Goal: Task Accomplishment & Management: Manage account settings

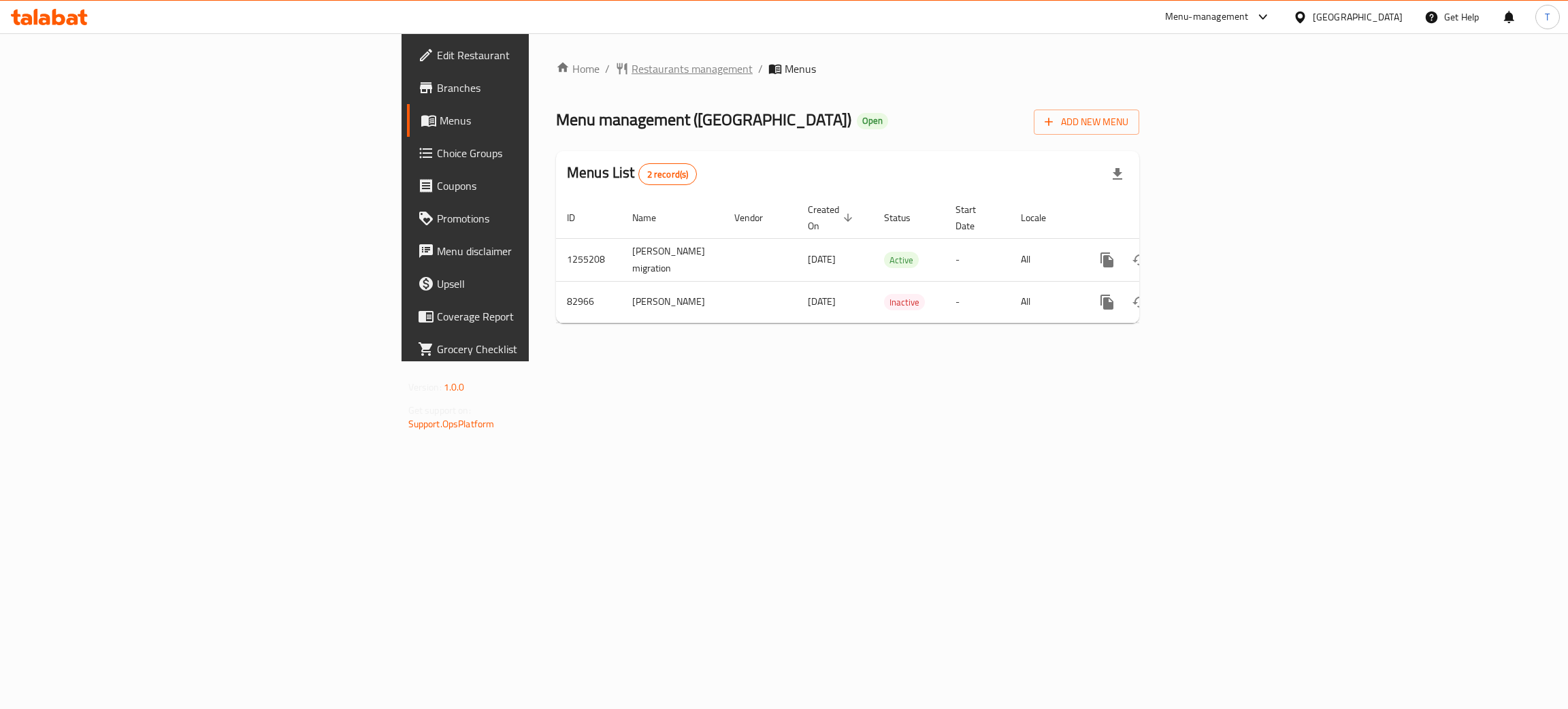
click at [631, 65] on span "Restaurants management" at bounding box center [692, 68] width 121 height 17
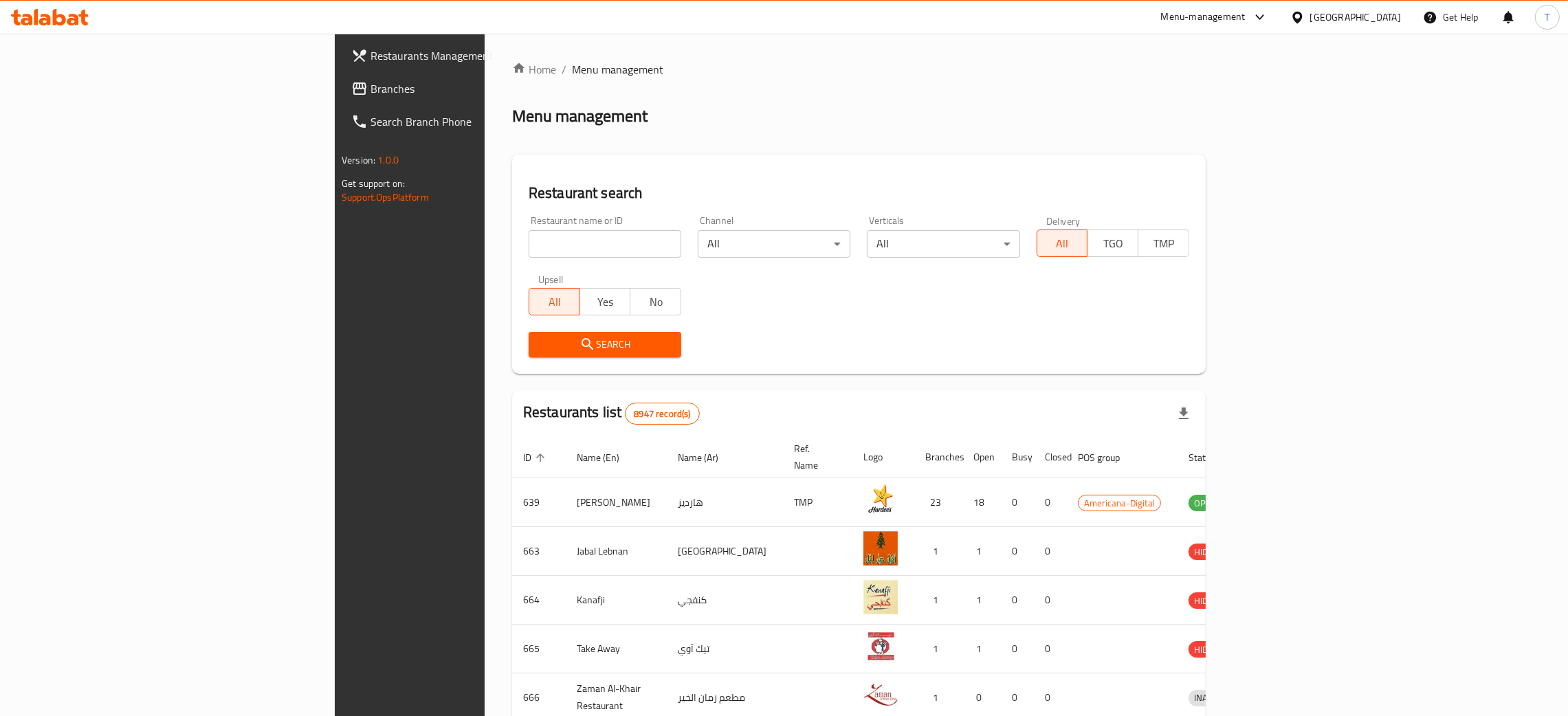
click at [520, 258] on div "Restaurant name or ID Restaurant name or ID" at bounding box center [605, 237] width 169 height 58
click at [528, 242] on input "search" at bounding box center [605, 244] width 153 height 28
click button "Search" at bounding box center [605, 345] width 153 height 25
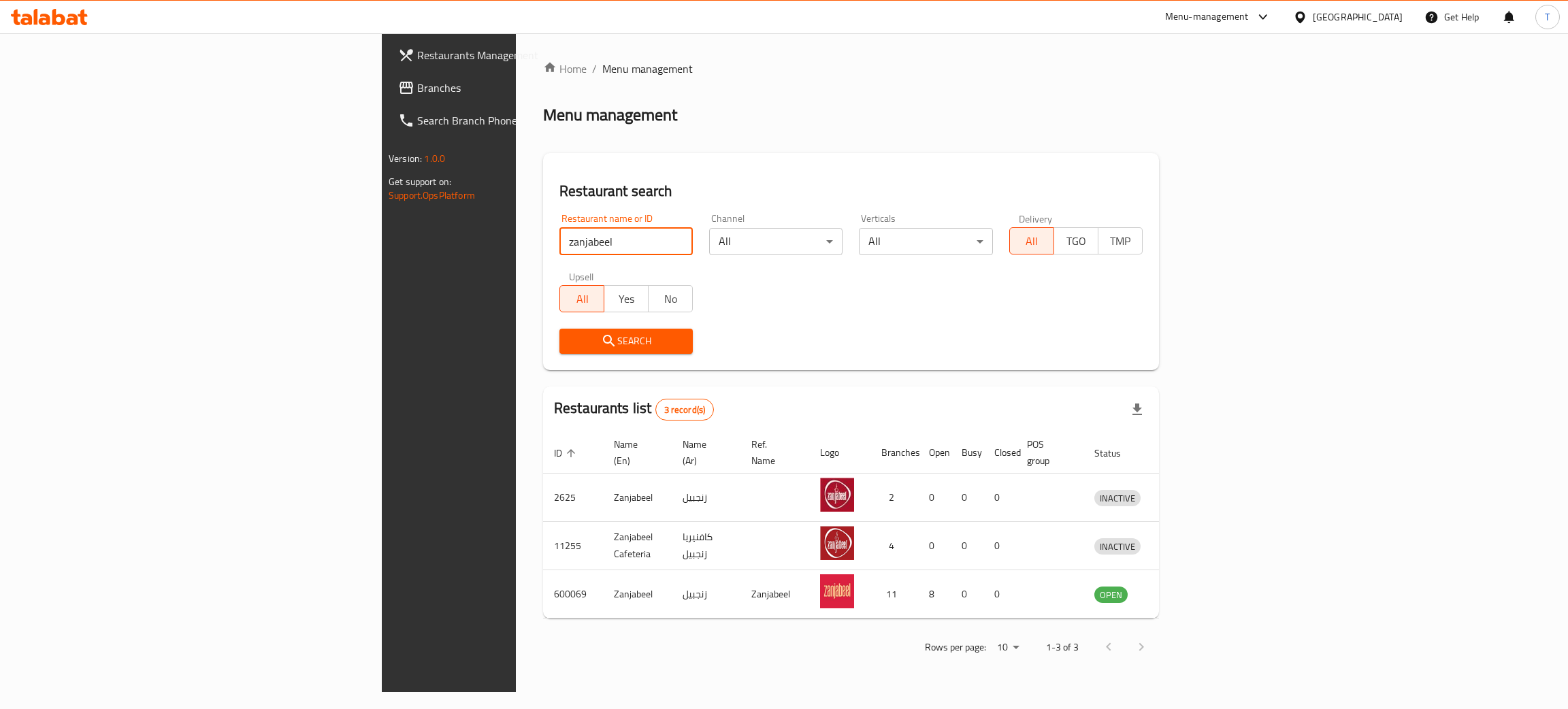
click at [551, 256] on div "Restaurant name or ID zanjabeel Restaurant name or ID" at bounding box center [626, 235] width 150 height 58
click at [559, 243] on input "zanjabeel" at bounding box center [625, 242] width 133 height 27
type input "s"
type input "doas street"
click button "Search" at bounding box center [625, 341] width 133 height 25
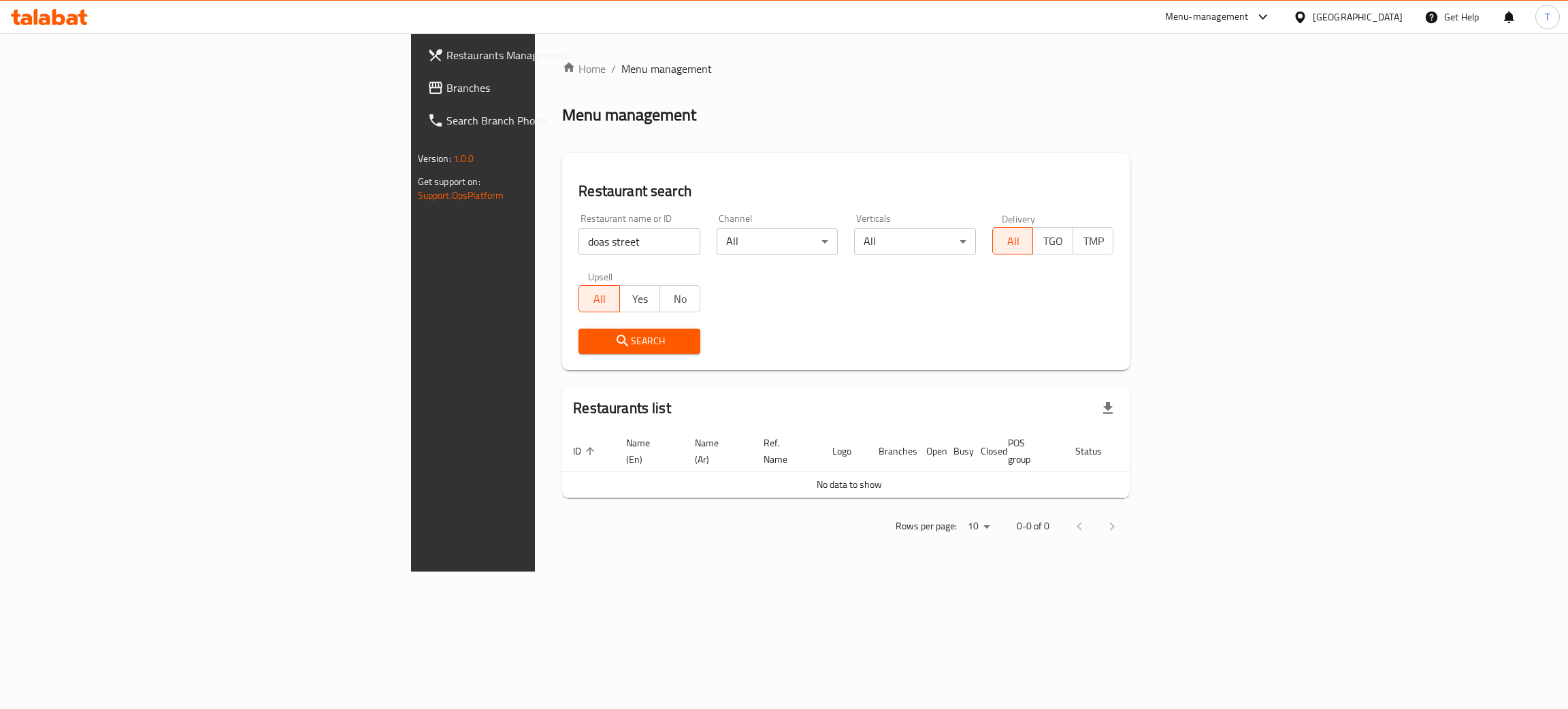
click at [1031, 572] on div "Home / Menu management Menu management Restaurant search Restaurant name or ID …" at bounding box center [846, 302] width 622 height 538
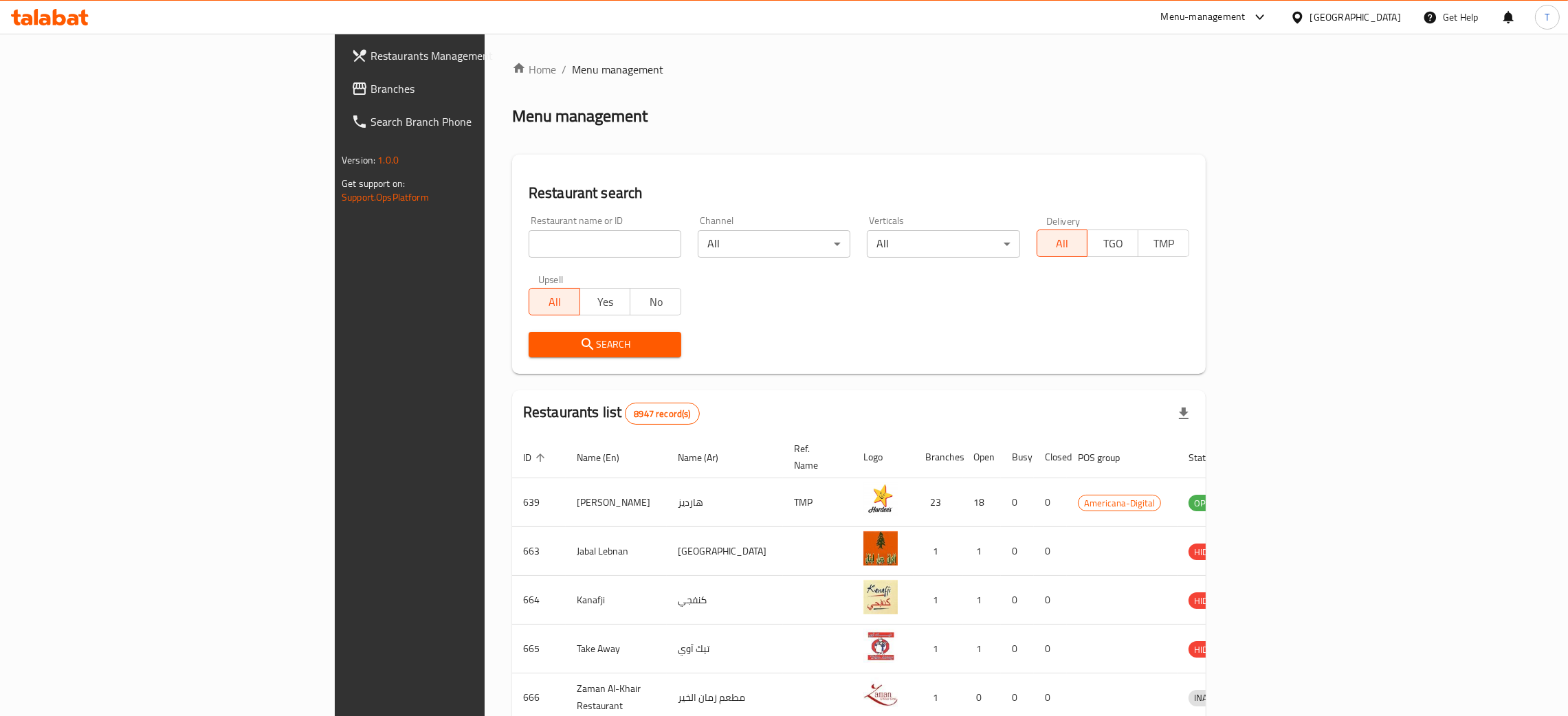
click at [528, 230] on input "search" at bounding box center [605, 244] width 153 height 28
type input "dosa street"
click button "Search" at bounding box center [605, 345] width 153 height 25
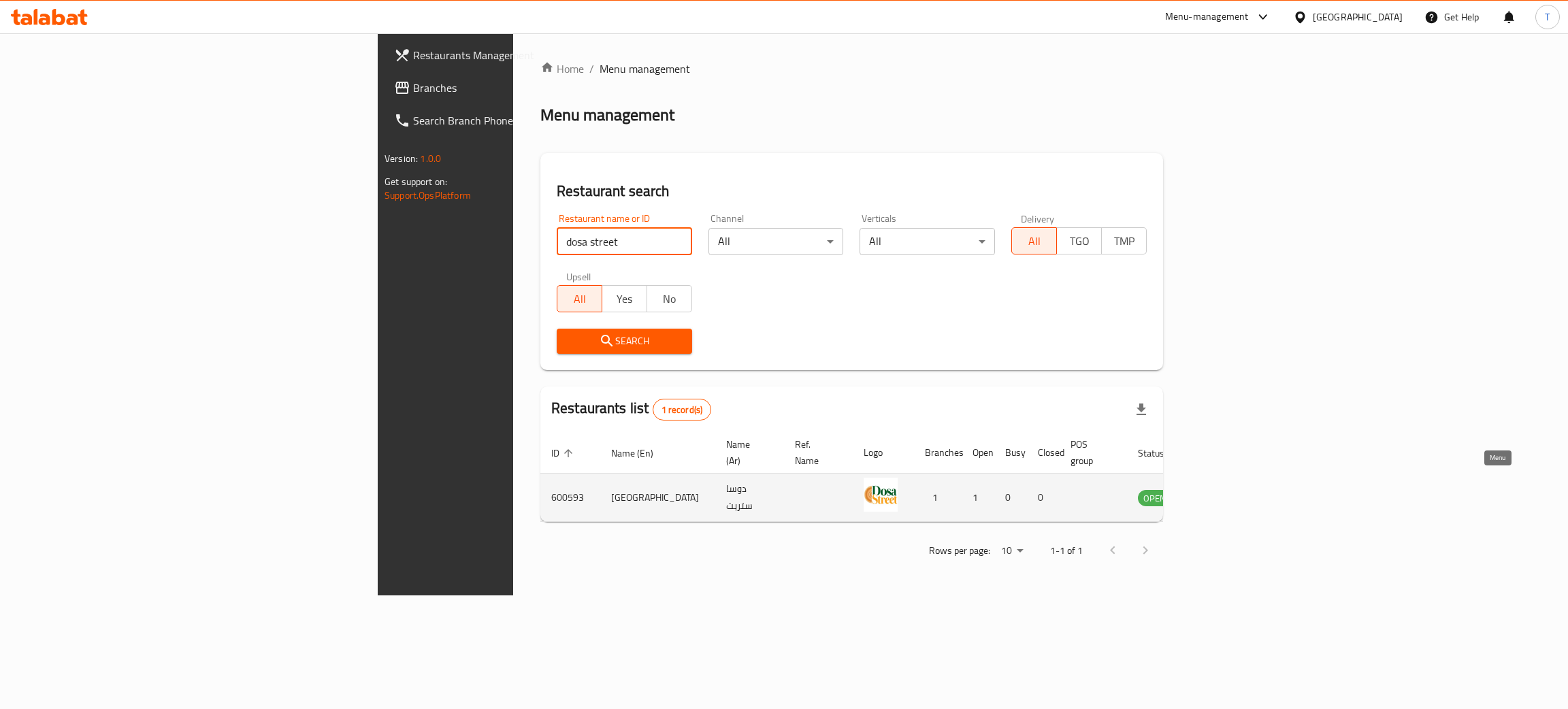
click at [1234, 489] on link "enhanced table" at bounding box center [1221, 497] width 25 height 17
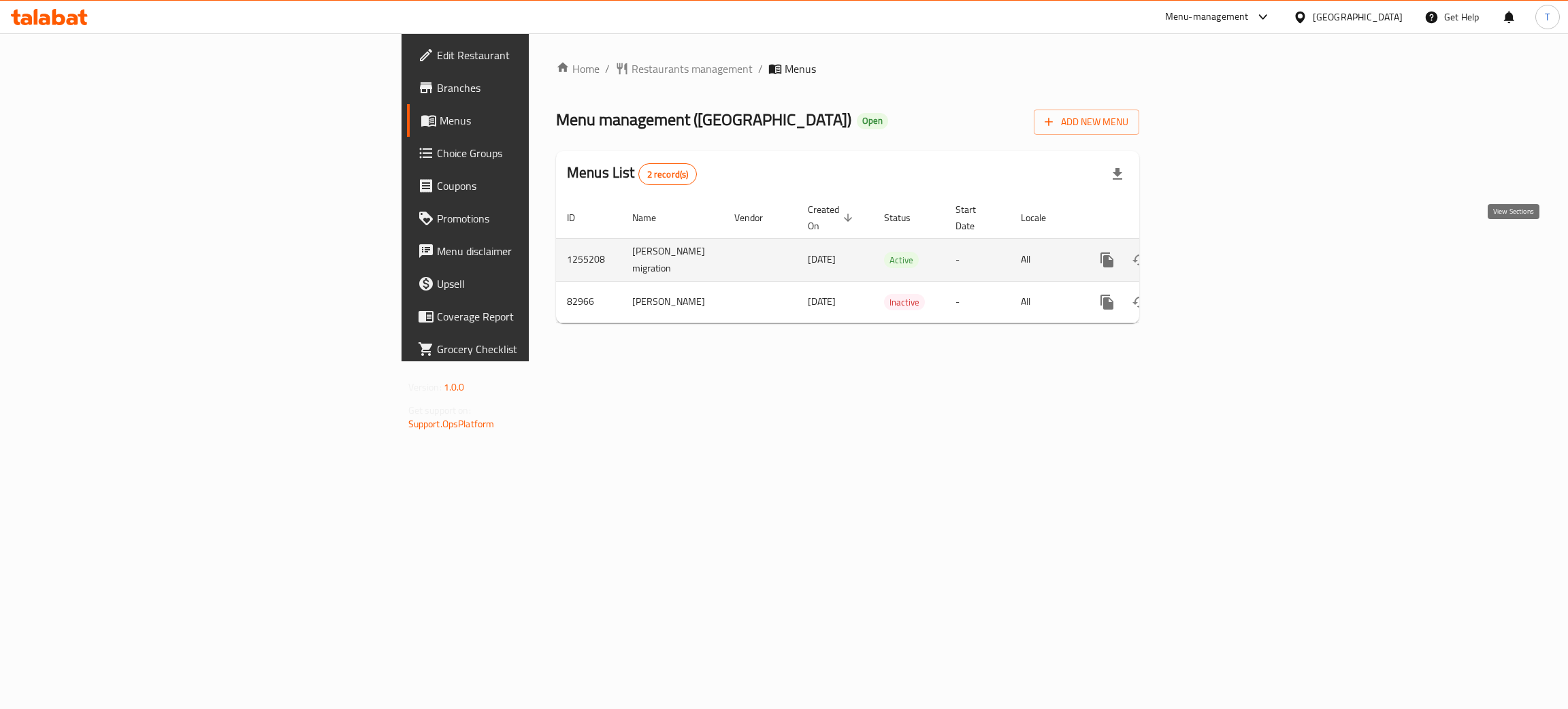
click at [1221, 253] on link "enhanced table" at bounding box center [1205, 260] width 32 height 32
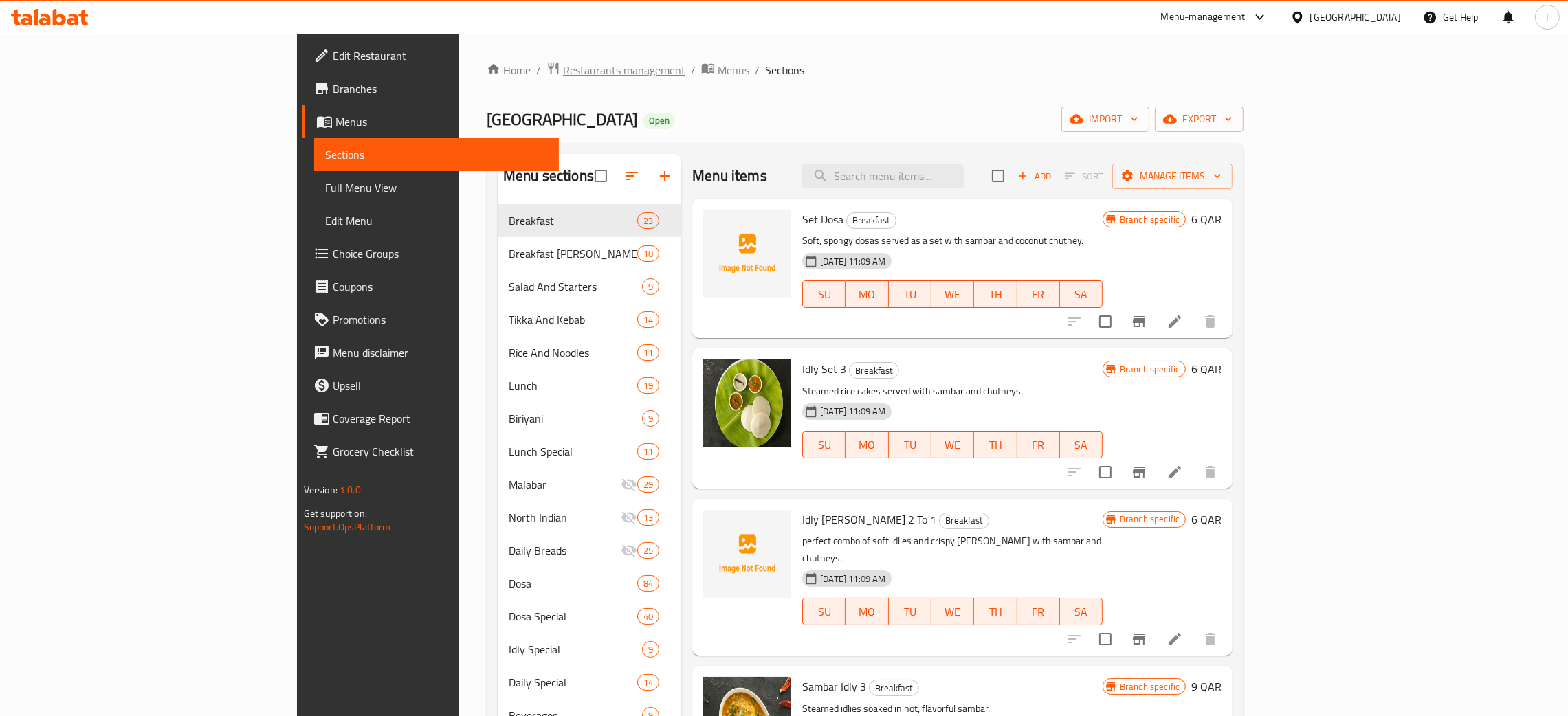
click at [563, 76] on span "Restaurants management" at bounding box center [624, 70] width 122 height 17
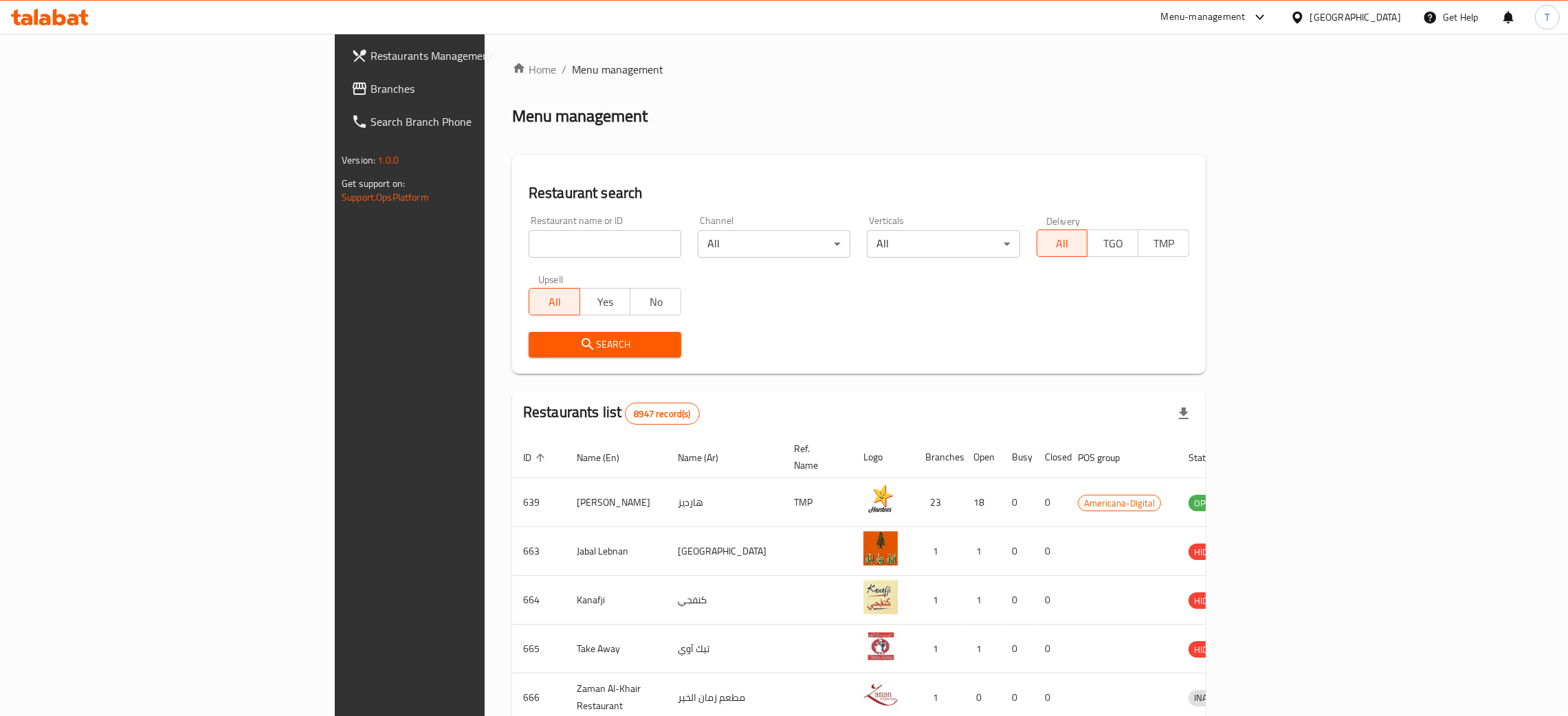
click at [528, 230] on div "Restaurant name or ID Restaurant name or ID" at bounding box center [605, 237] width 153 height 42
click at [528, 244] on input "search" at bounding box center [605, 244] width 153 height 28
click at [542, 110] on div "Menu management" at bounding box center [859, 116] width 693 height 22
click at [528, 246] on input "search" at bounding box center [605, 244] width 153 height 28
type input "dosa"
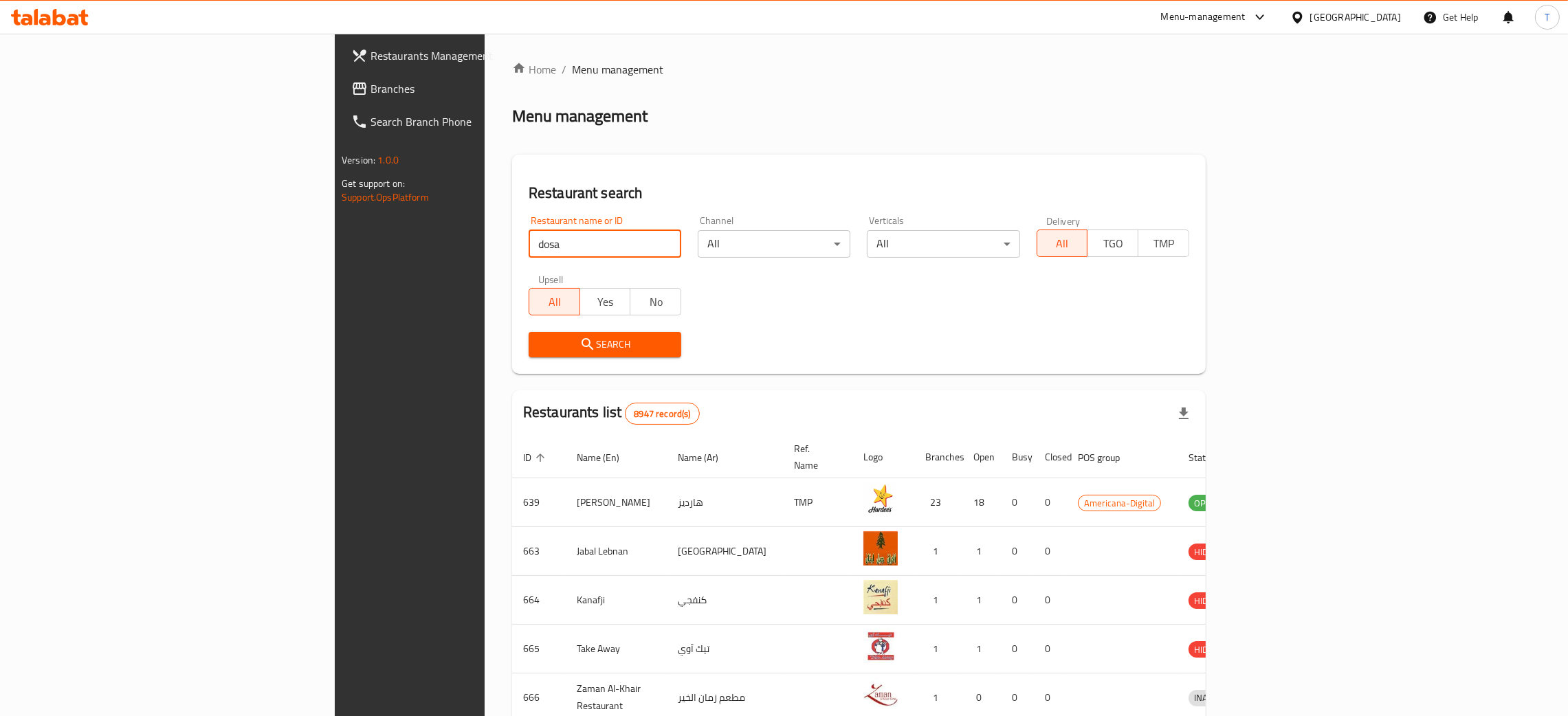
click button "Search" at bounding box center [605, 345] width 153 height 25
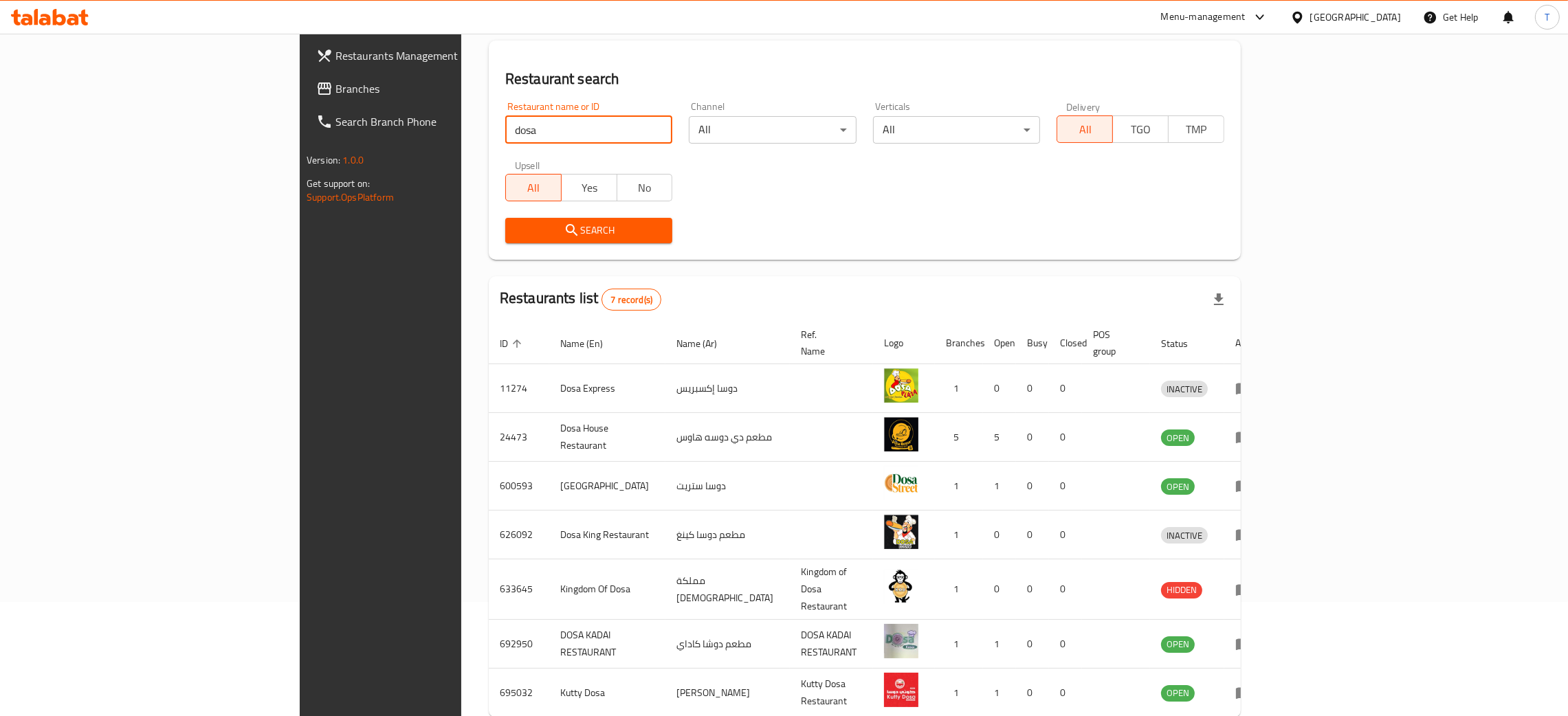
scroll to position [115, 0]
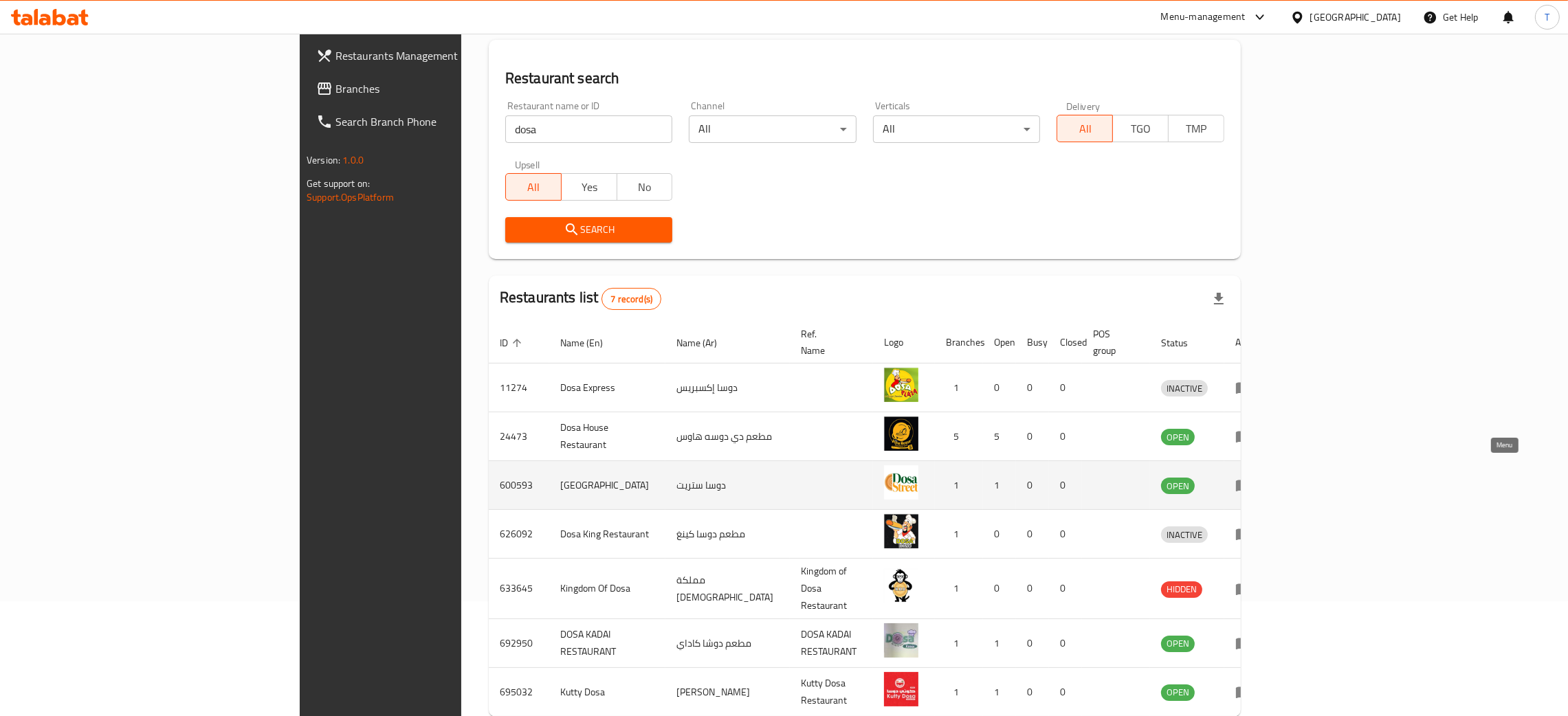
click at [1252, 477] on icon "enhanced table" at bounding box center [1243, 485] width 17 height 17
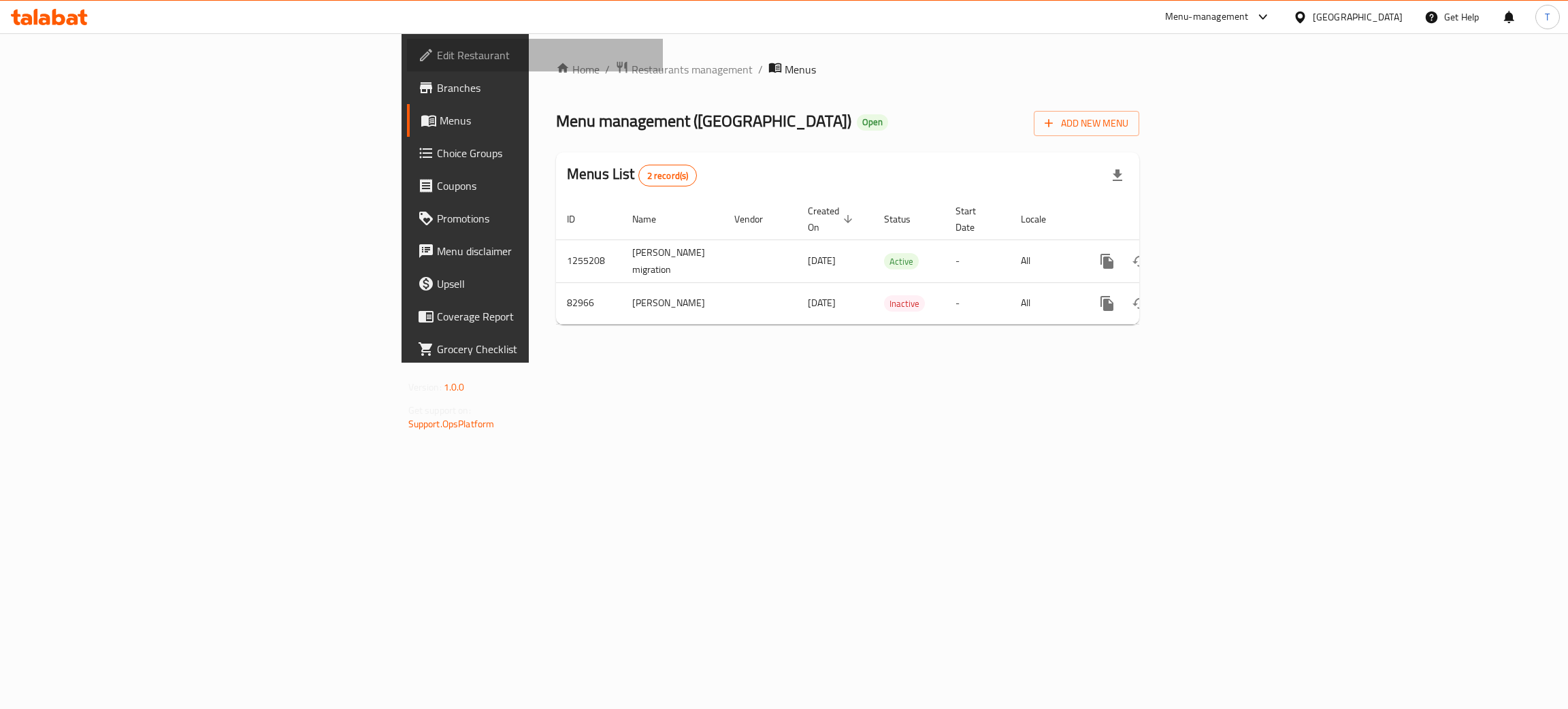
click at [437, 60] on span "Edit Restaurant" at bounding box center [545, 55] width 216 height 17
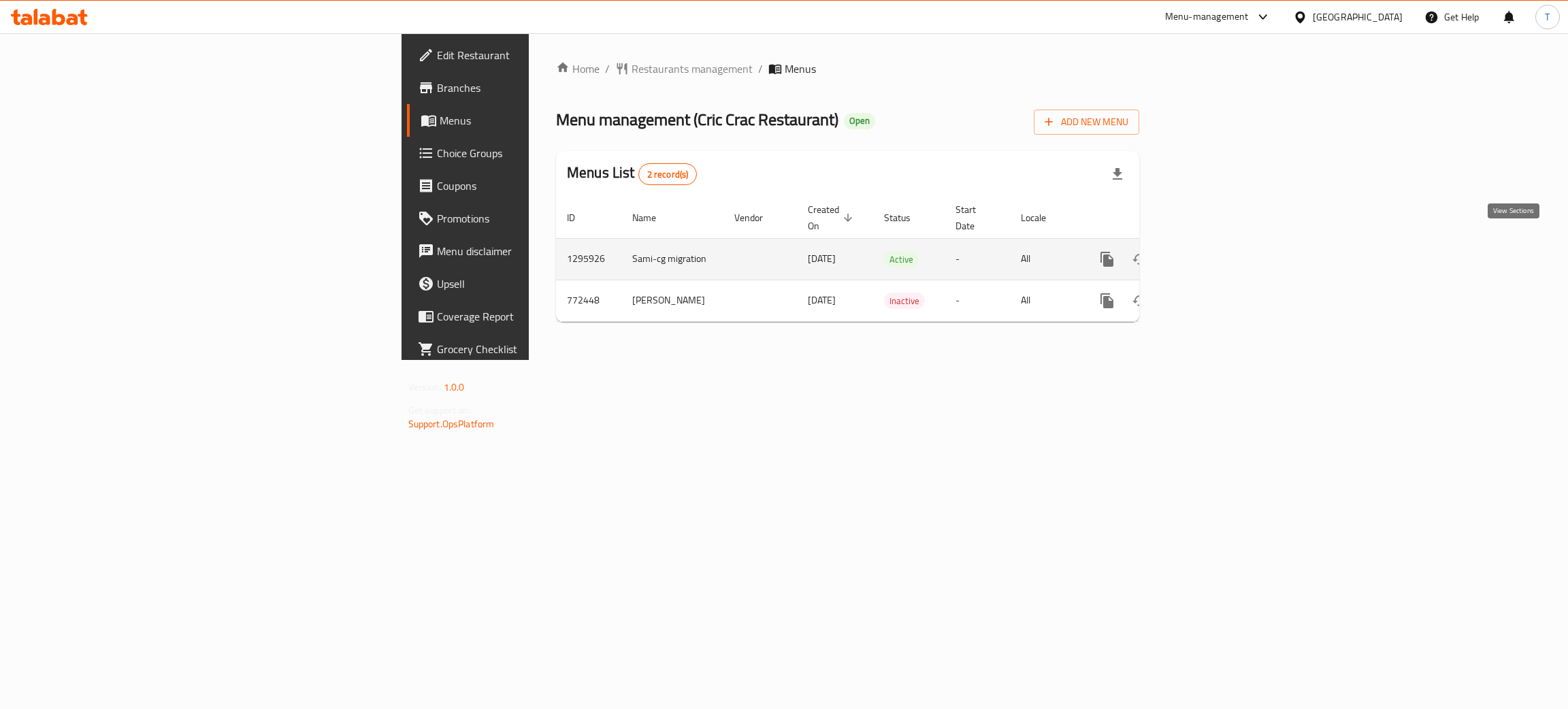
click at [1213, 251] on icon "enhanced table" at bounding box center [1205, 259] width 17 height 17
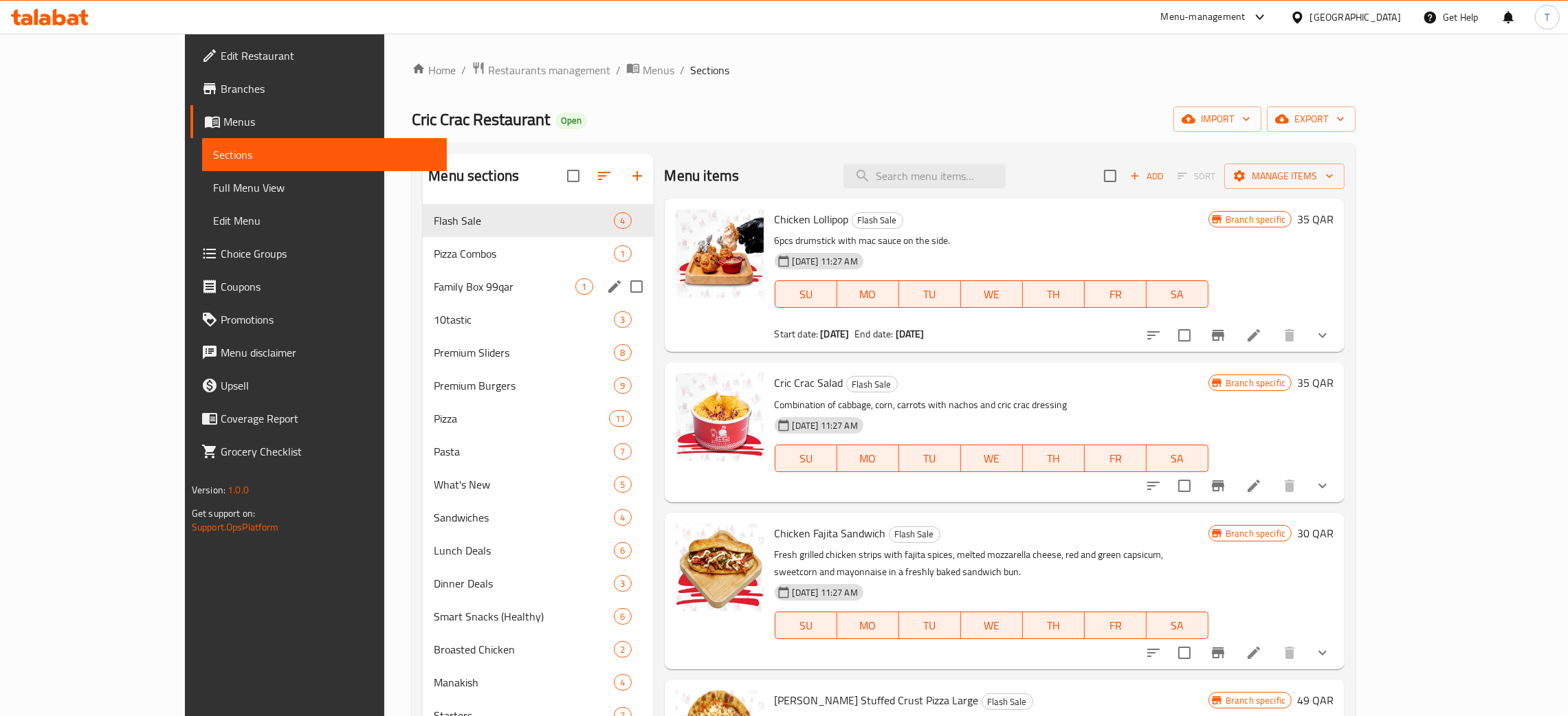
click at [494, 294] on span "Family Box 99qar" at bounding box center [504, 286] width 142 height 17
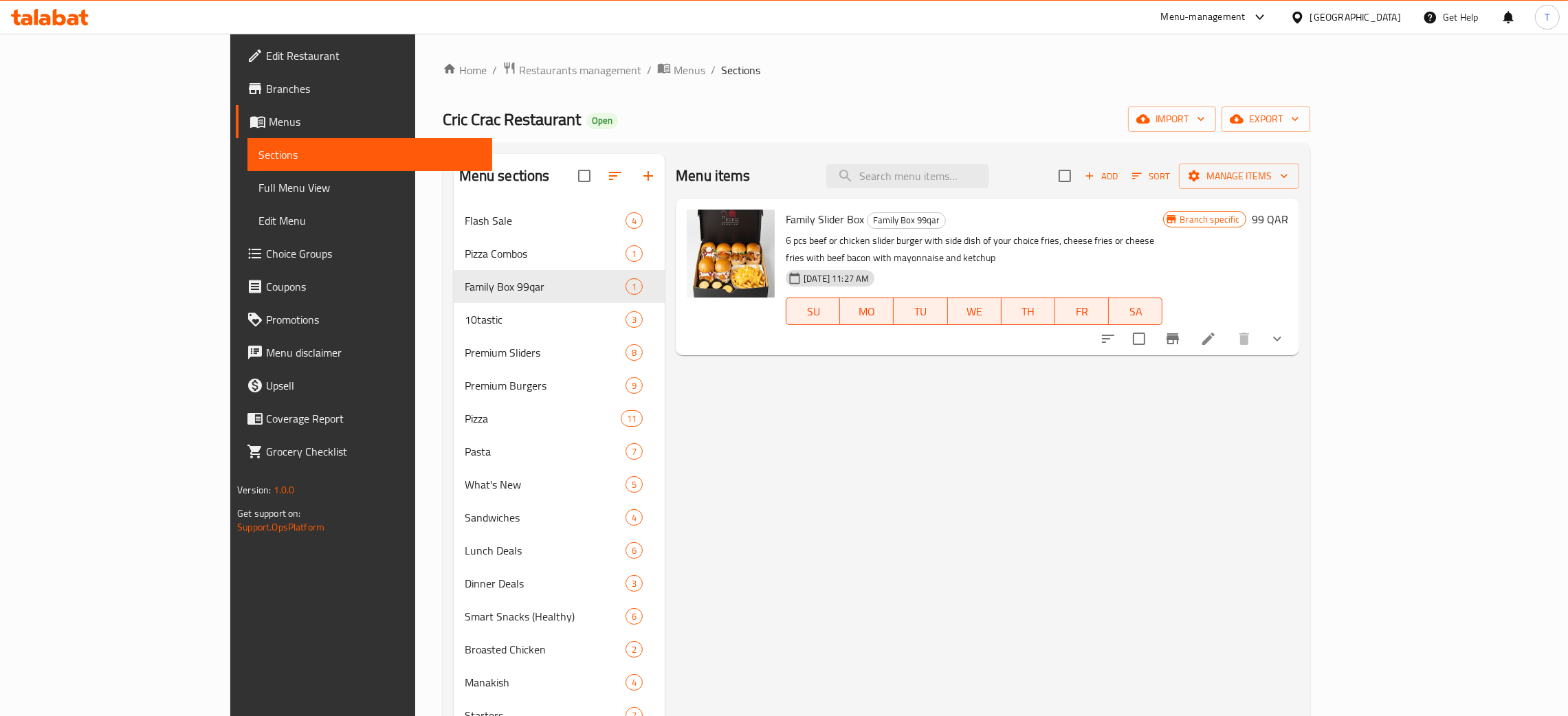
click at [1228, 328] on li at bounding box center [1208, 339] width 39 height 25
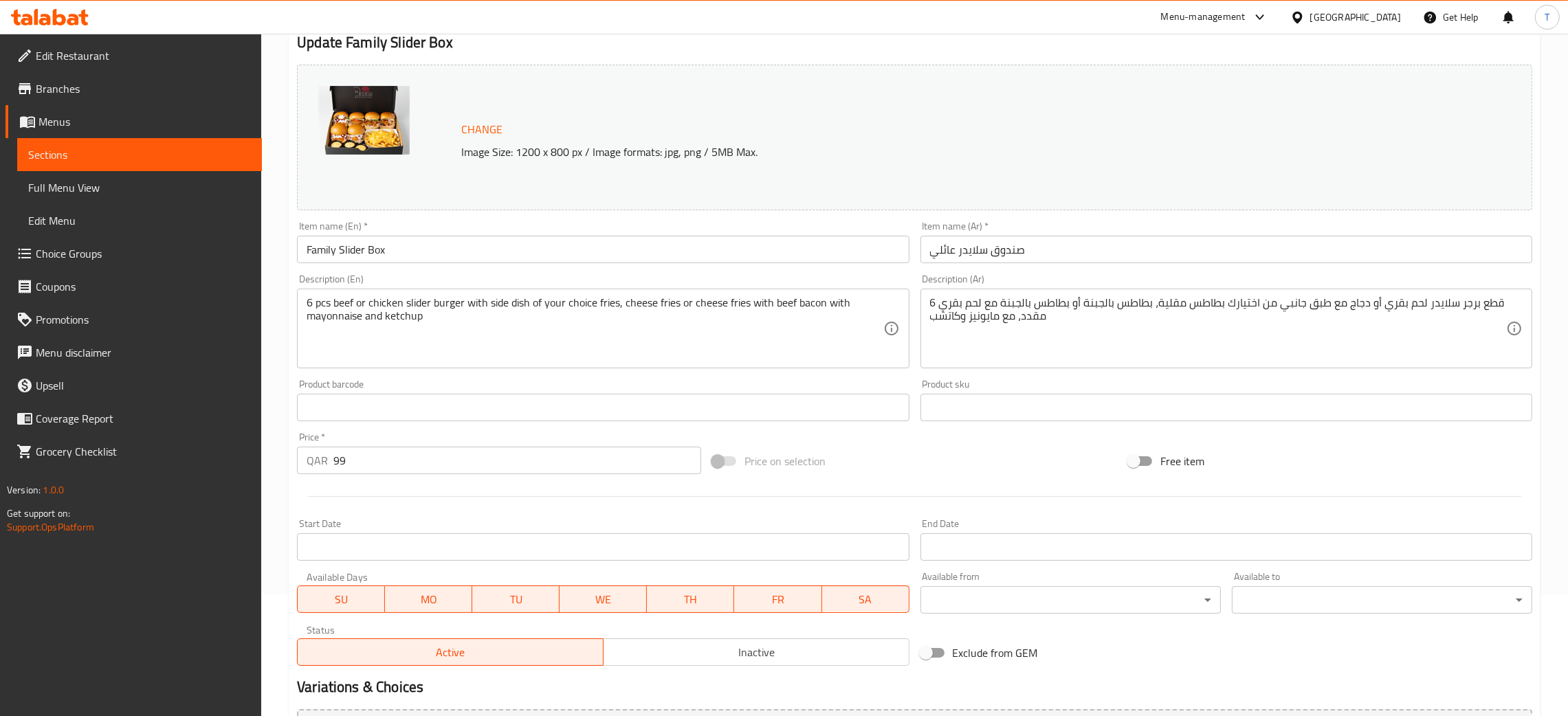
scroll to position [118, 0]
click at [937, 661] on input "Exclude from GEM" at bounding box center [926, 656] width 79 height 26
checkbox input "true"
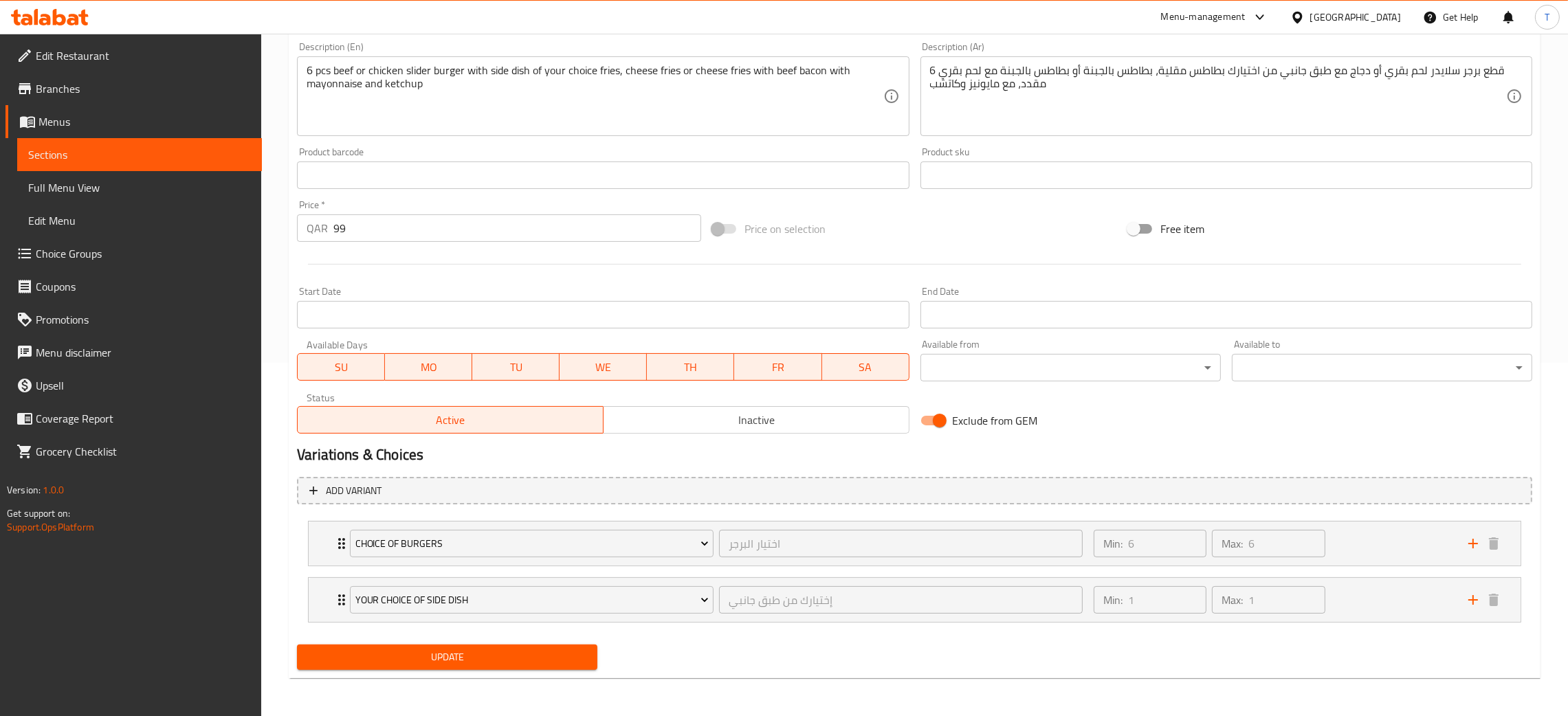
click at [446, 667] on button "Update" at bounding box center [446, 657] width 300 height 25
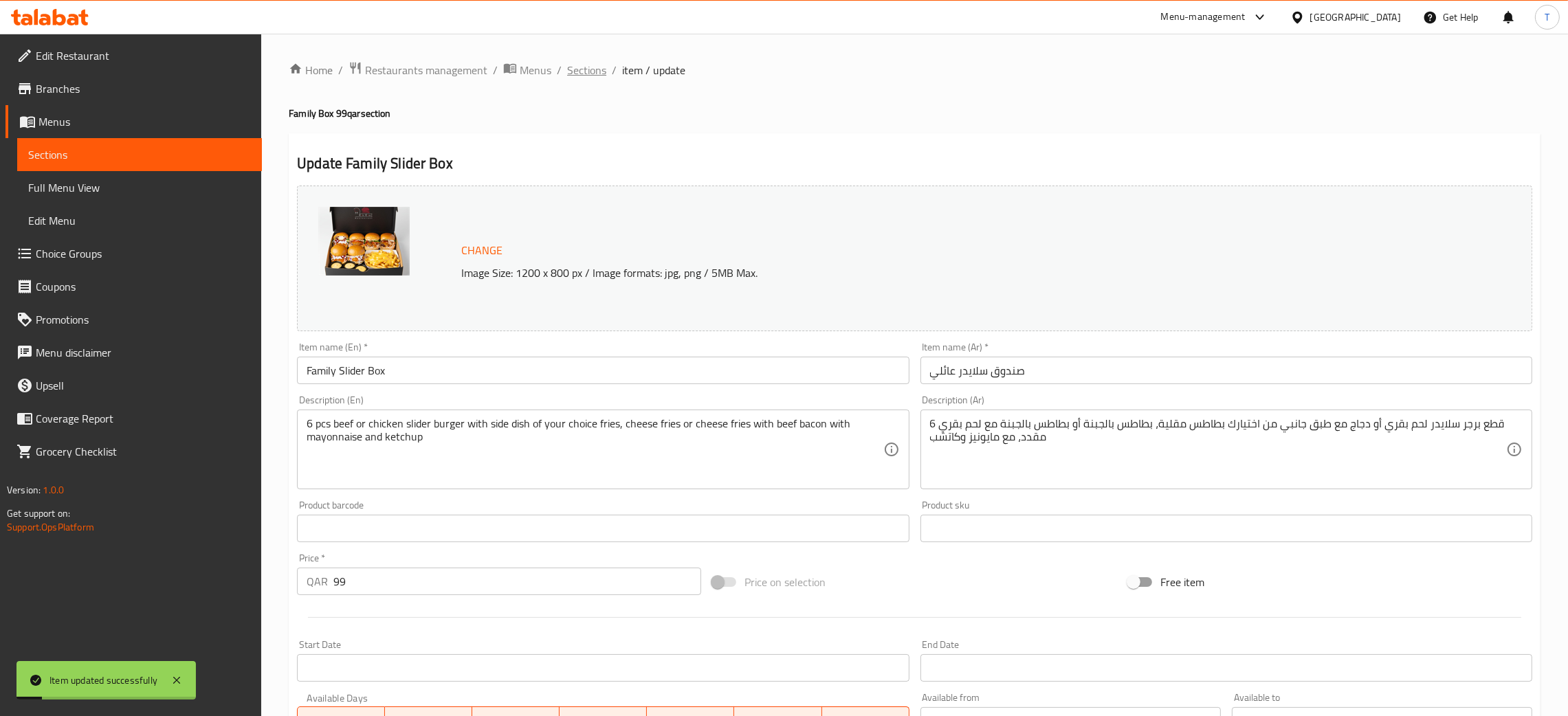
click at [600, 70] on span "Sections" at bounding box center [587, 70] width 39 height 17
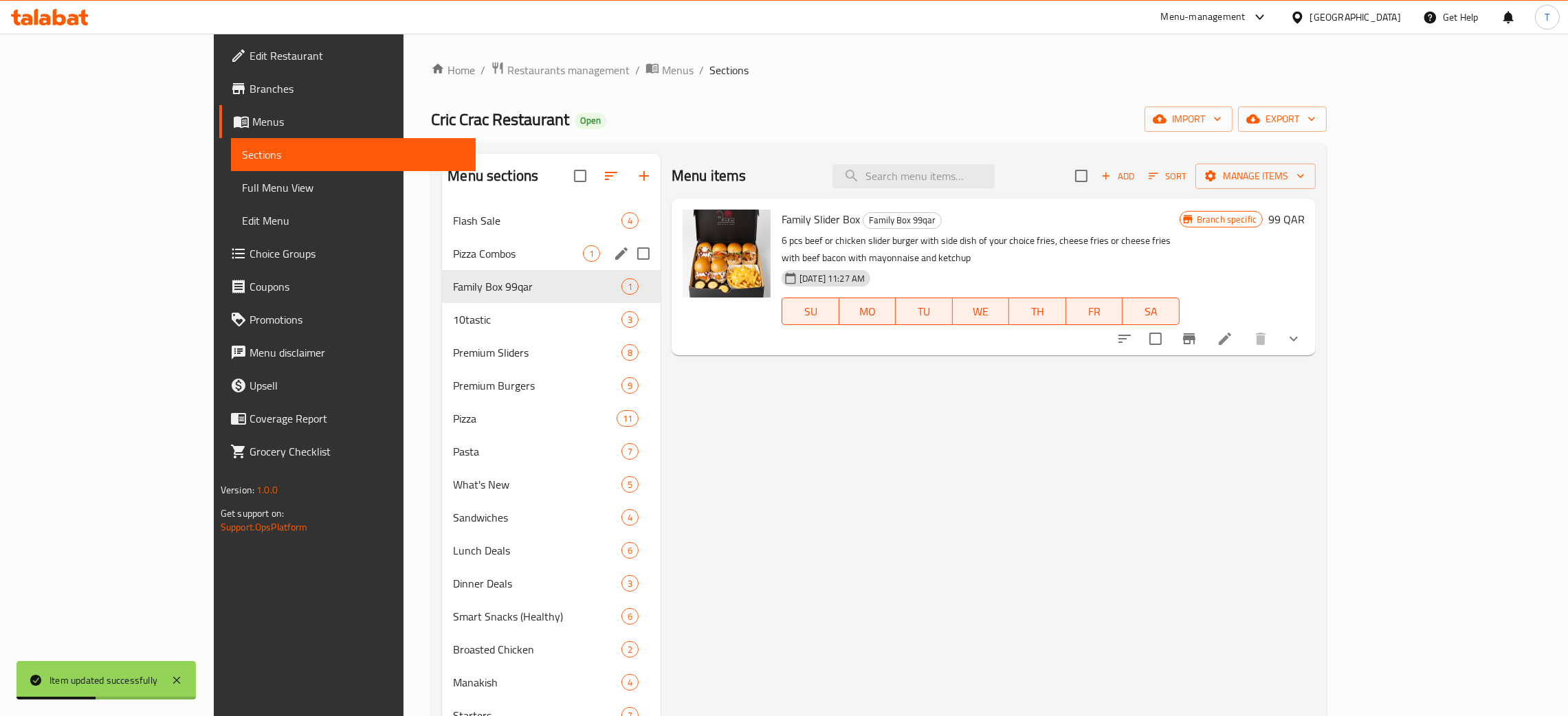
click at [499, 246] on span "Pizza Combos" at bounding box center [518, 254] width 130 height 17
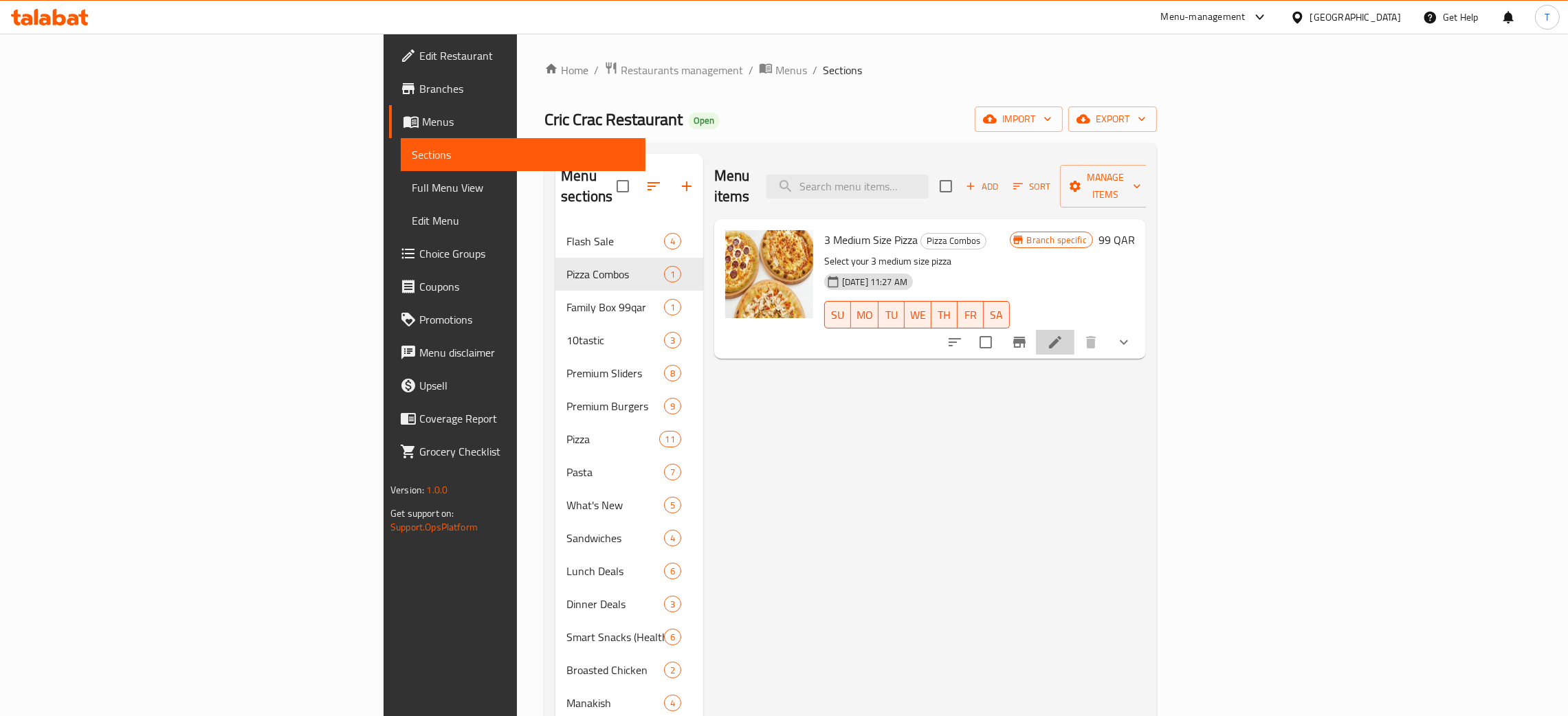
click at [1074, 332] on li at bounding box center [1055, 342] width 39 height 25
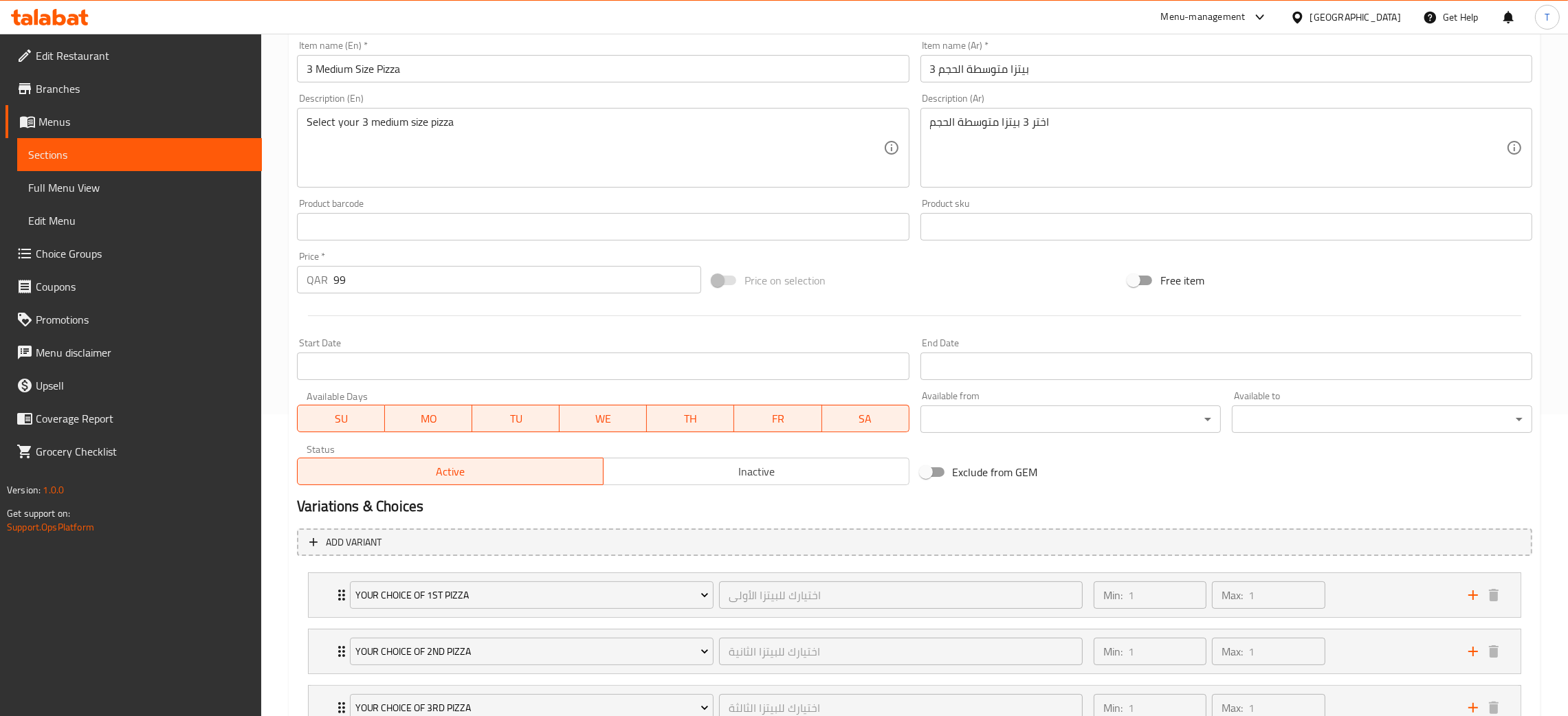
scroll to position [299, 0]
click at [937, 470] on input "Exclude from GEM" at bounding box center [926, 474] width 79 height 26
checkbox input "true"
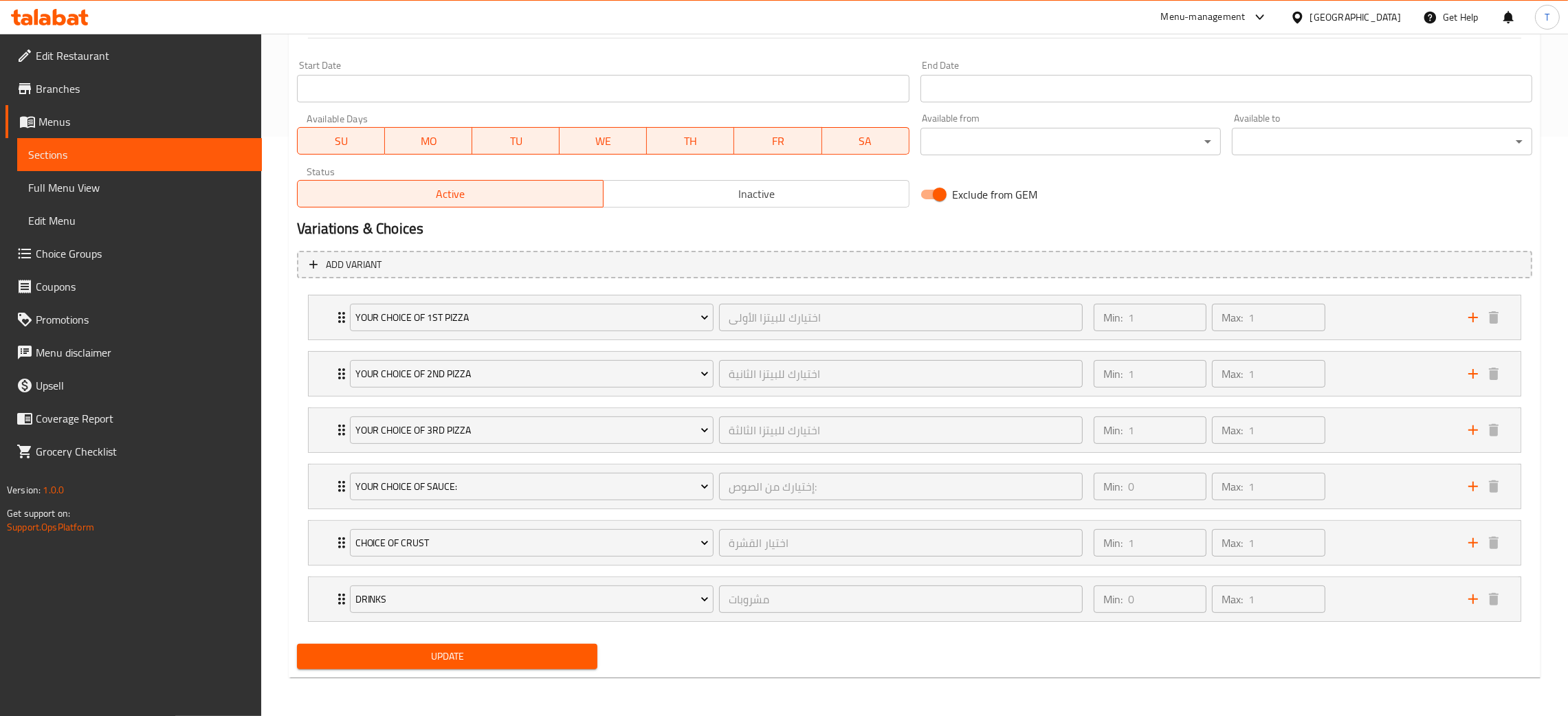
click at [484, 663] on span "Update" at bounding box center [447, 657] width 278 height 17
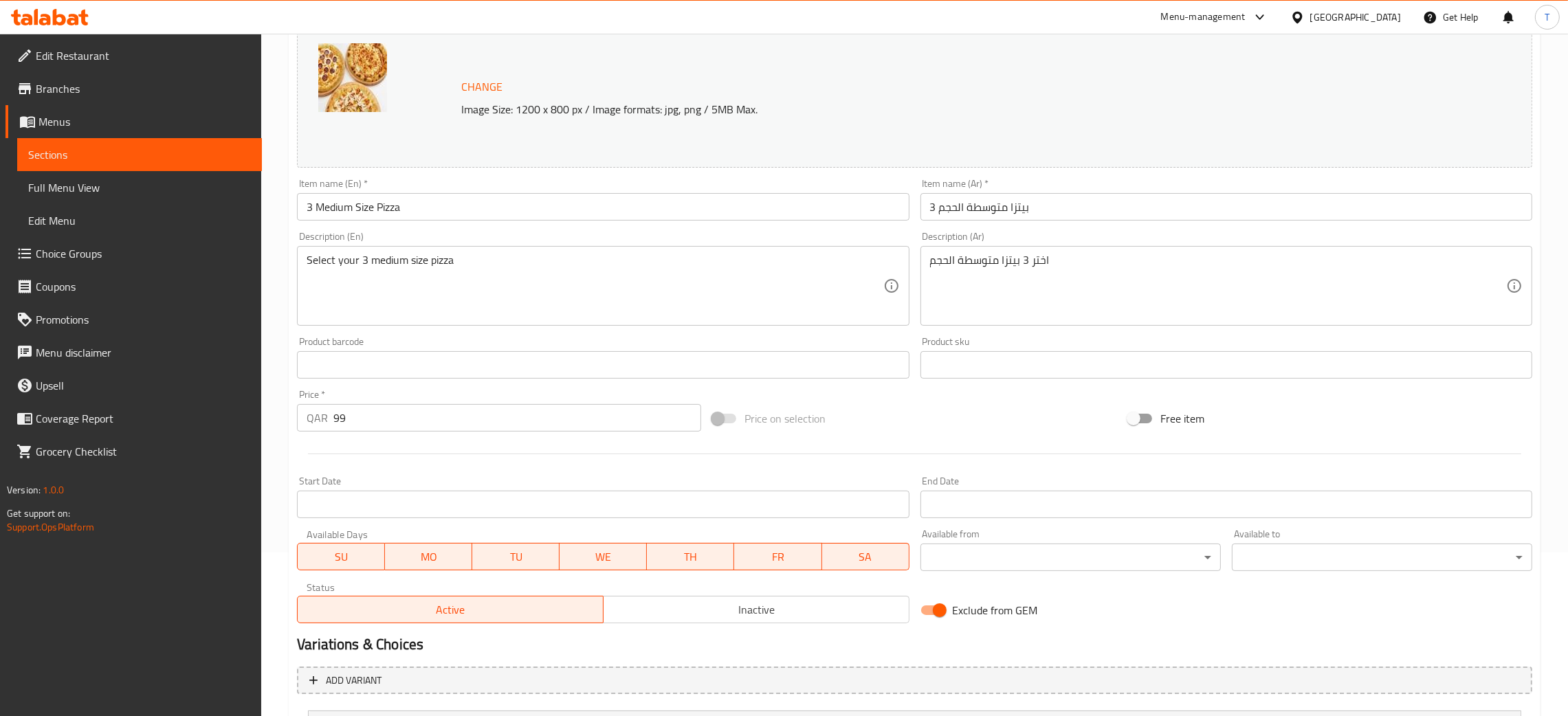
scroll to position [0, 0]
